Goal: Navigation & Orientation: Find specific page/section

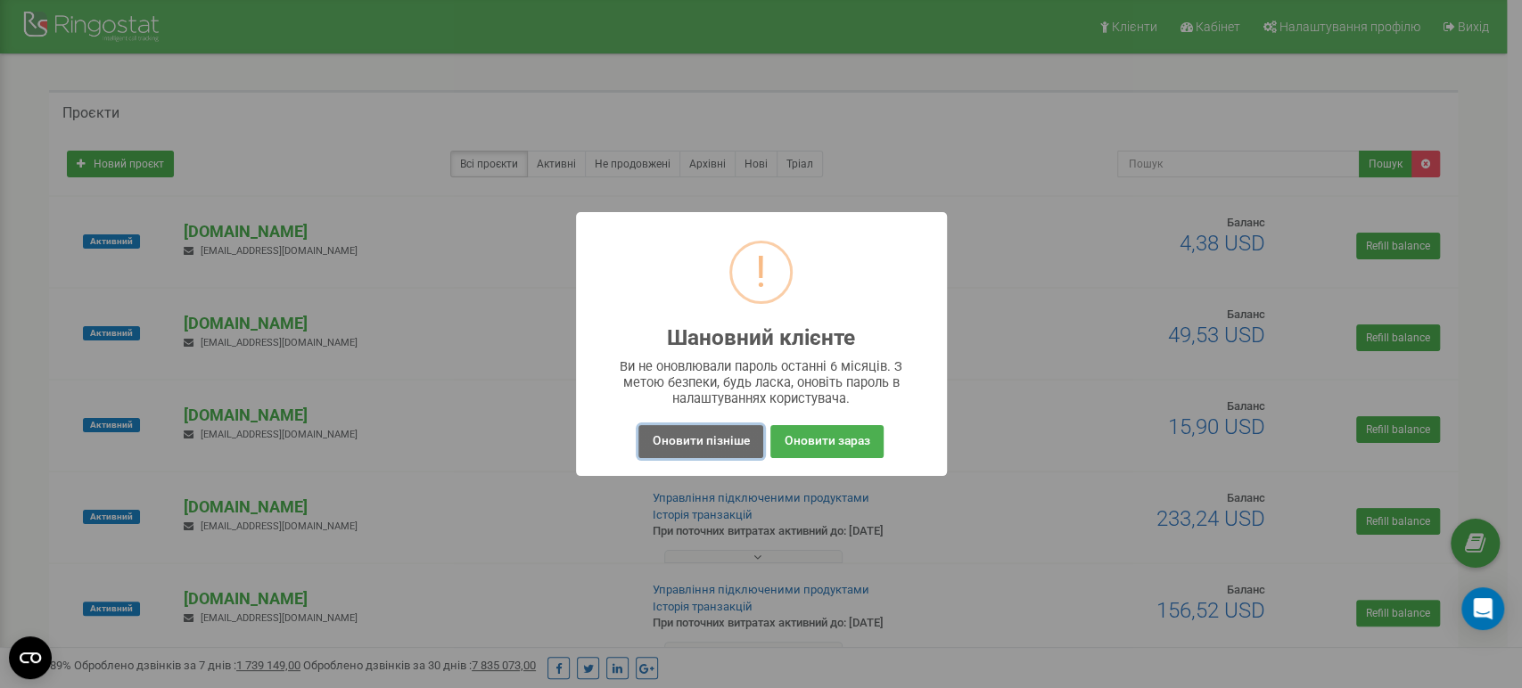
click at [692, 450] on button "Оновити пізніше" at bounding box center [700, 441] width 124 height 33
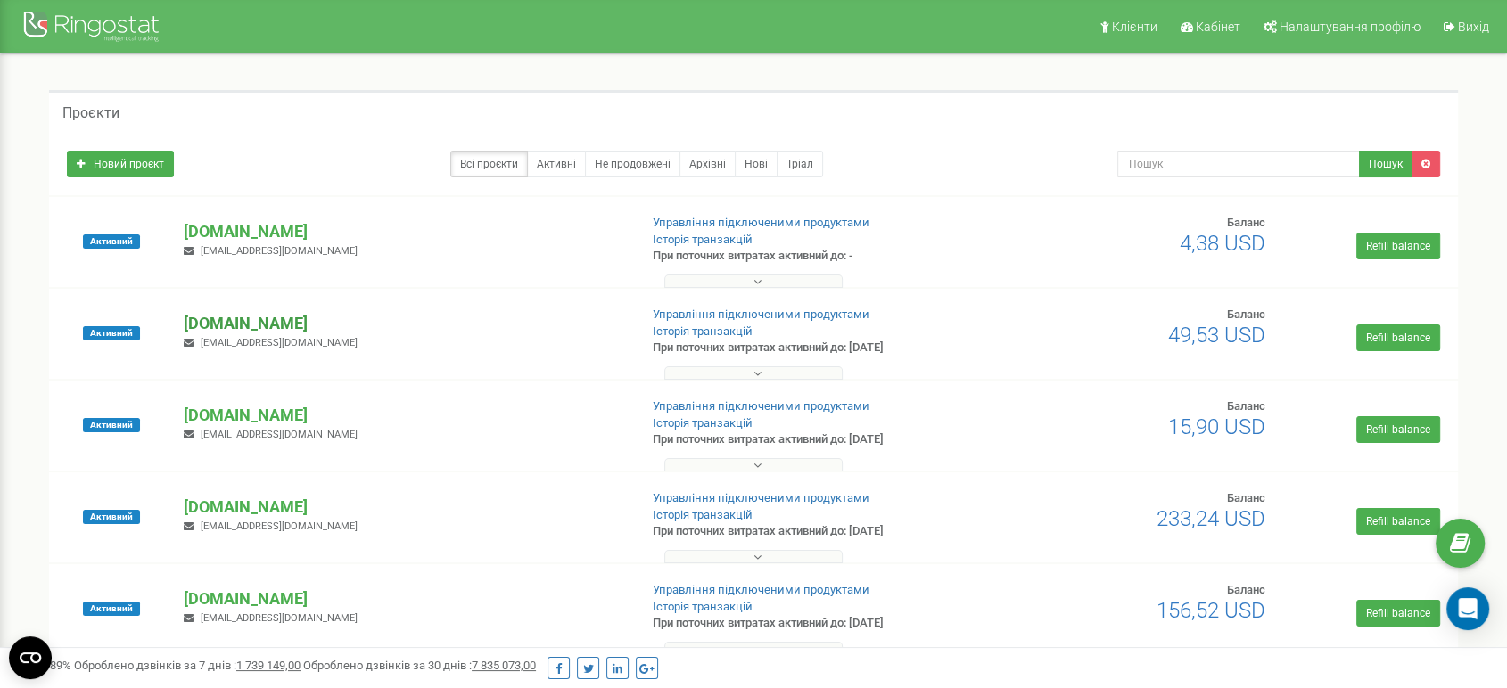
click at [267, 324] on p "[DOMAIN_NAME]" at bounding box center [403, 323] width 439 height 23
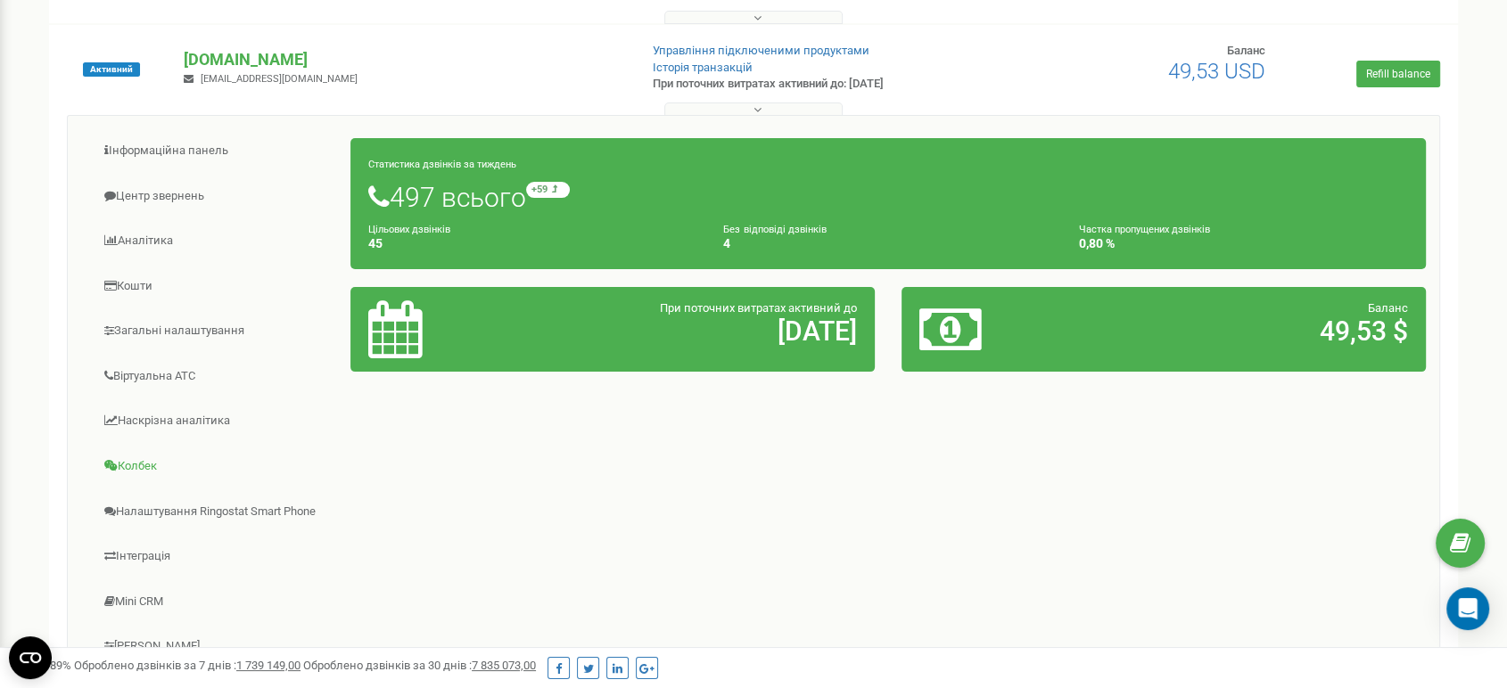
scroll to position [495, 0]
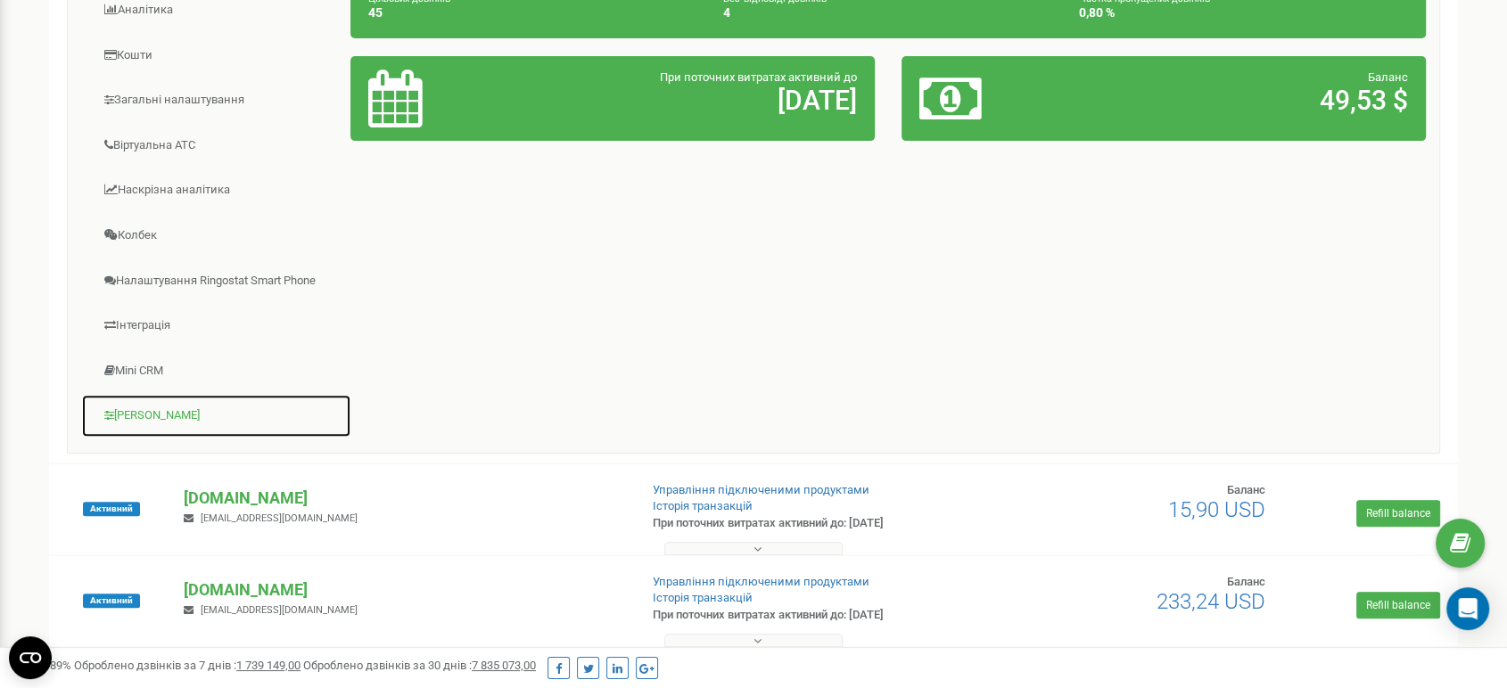
click at [165, 412] on link "[PERSON_NAME]" at bounding box center [216, 416] width 270 height 44
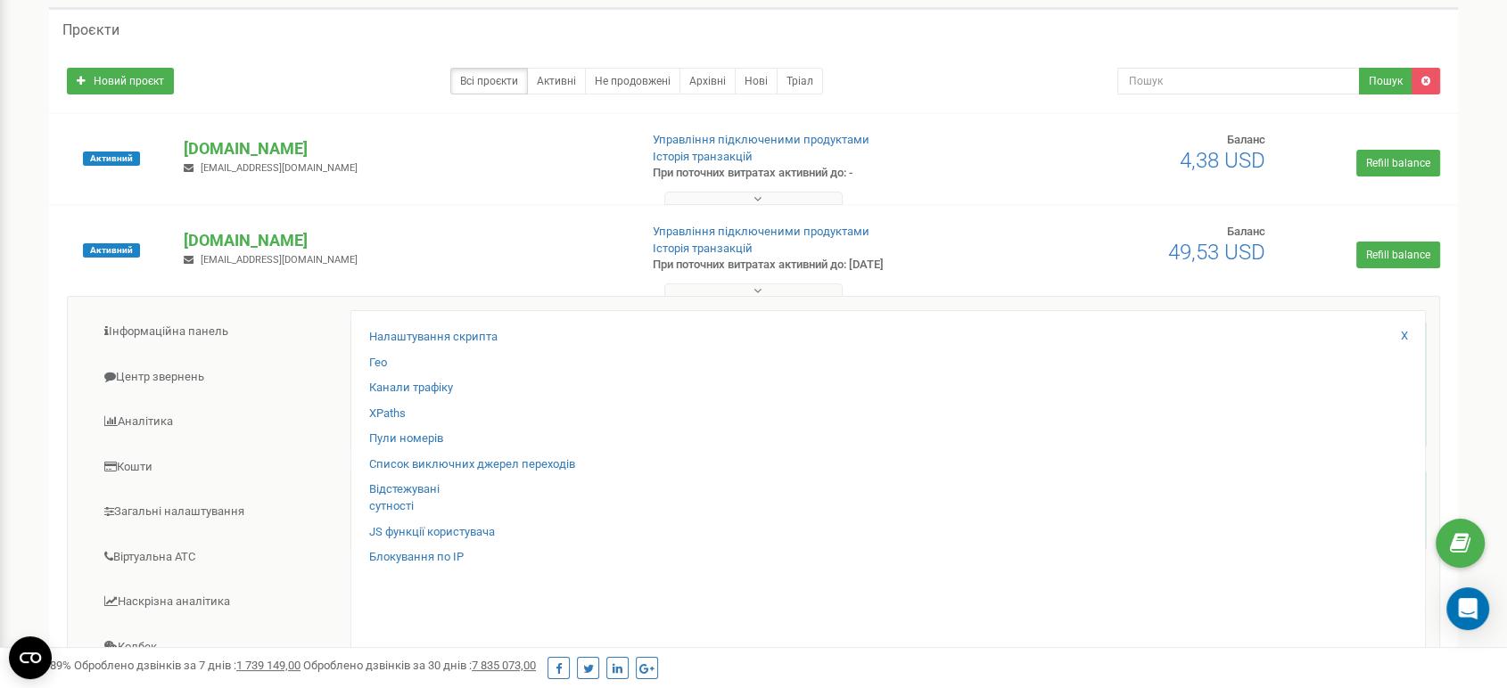
scroll to position [198, 0]
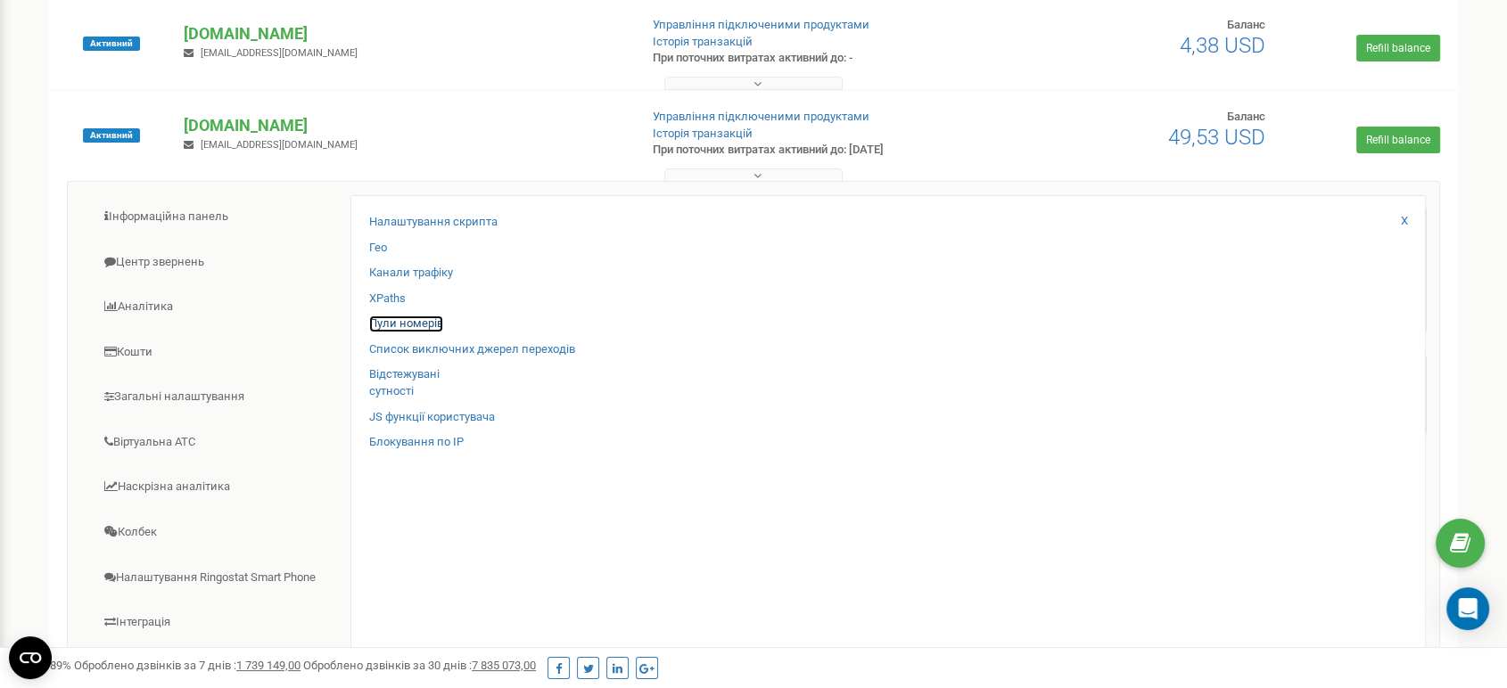
click at [428, 326] on link "Пули номерів" at bounding box center [406, 324] width 74 height 17
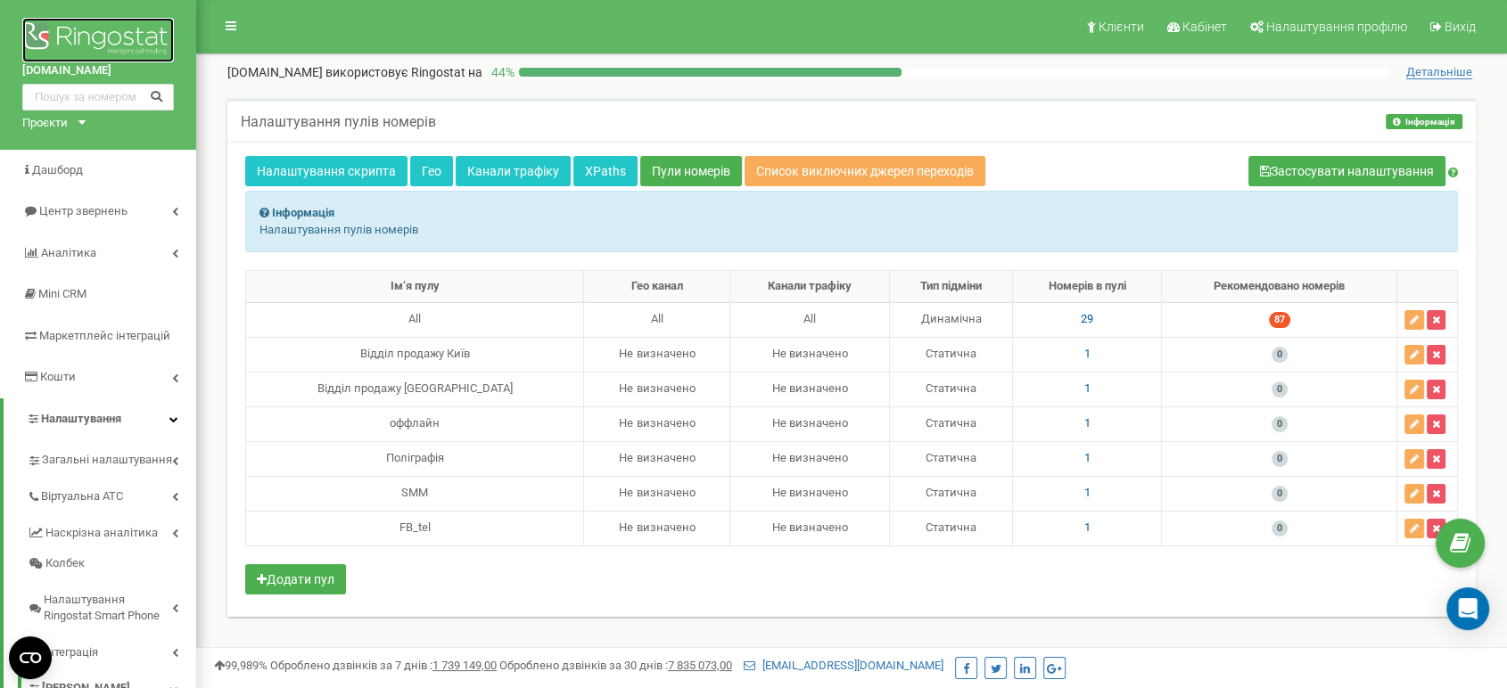
click at [91, 33] on img at bounding box center [98, 40] width 152 height 45
